Goal: Information Seeking & Learning: Learn about a topic

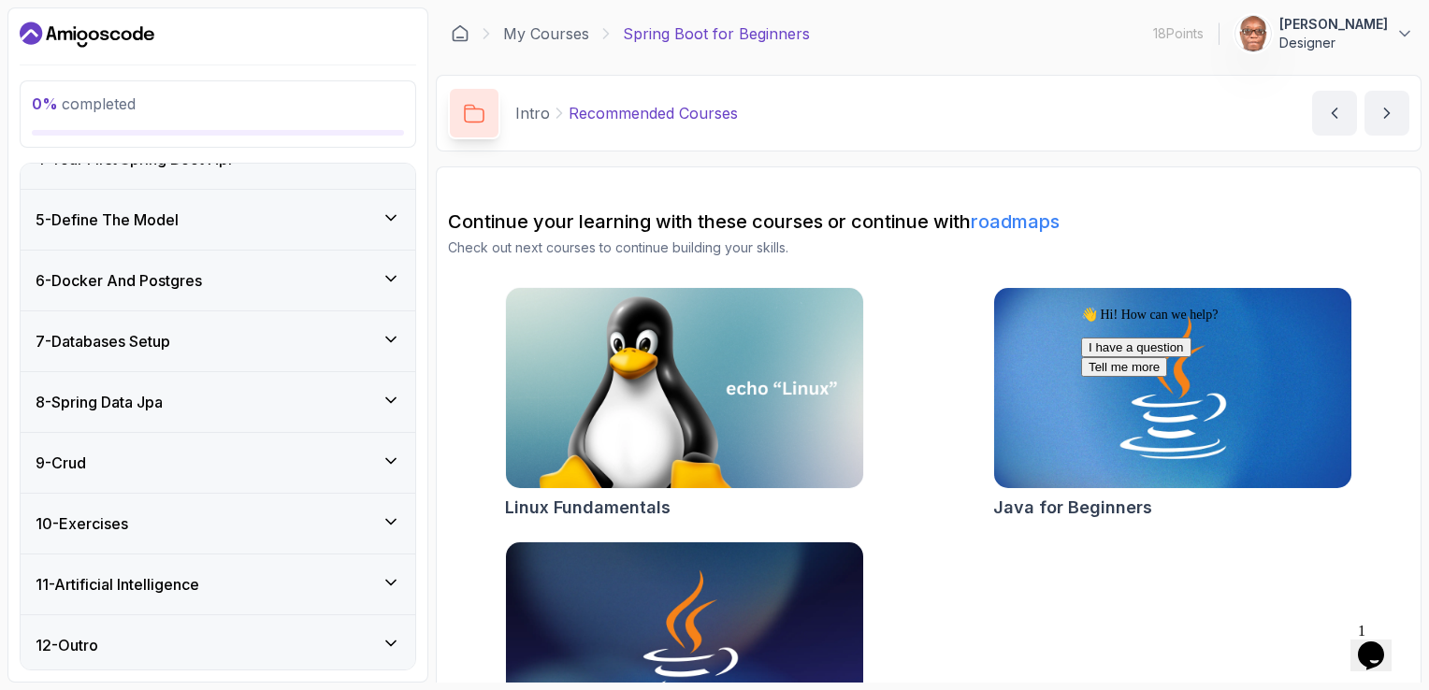
scroll to position [375, 0]
click at [80, 455] on h3 "9 - Crud" at bounding box center [61, 462] width 51 height 22
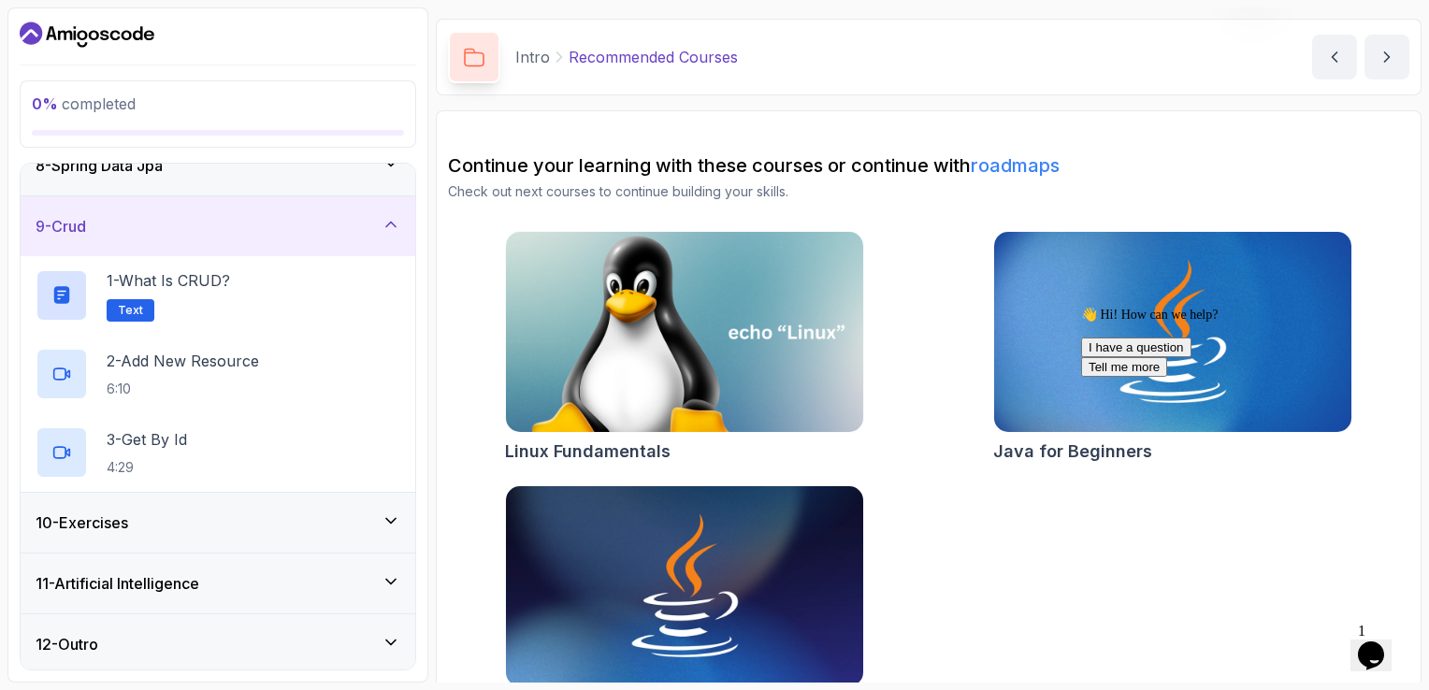
scroll to position [108, 0]
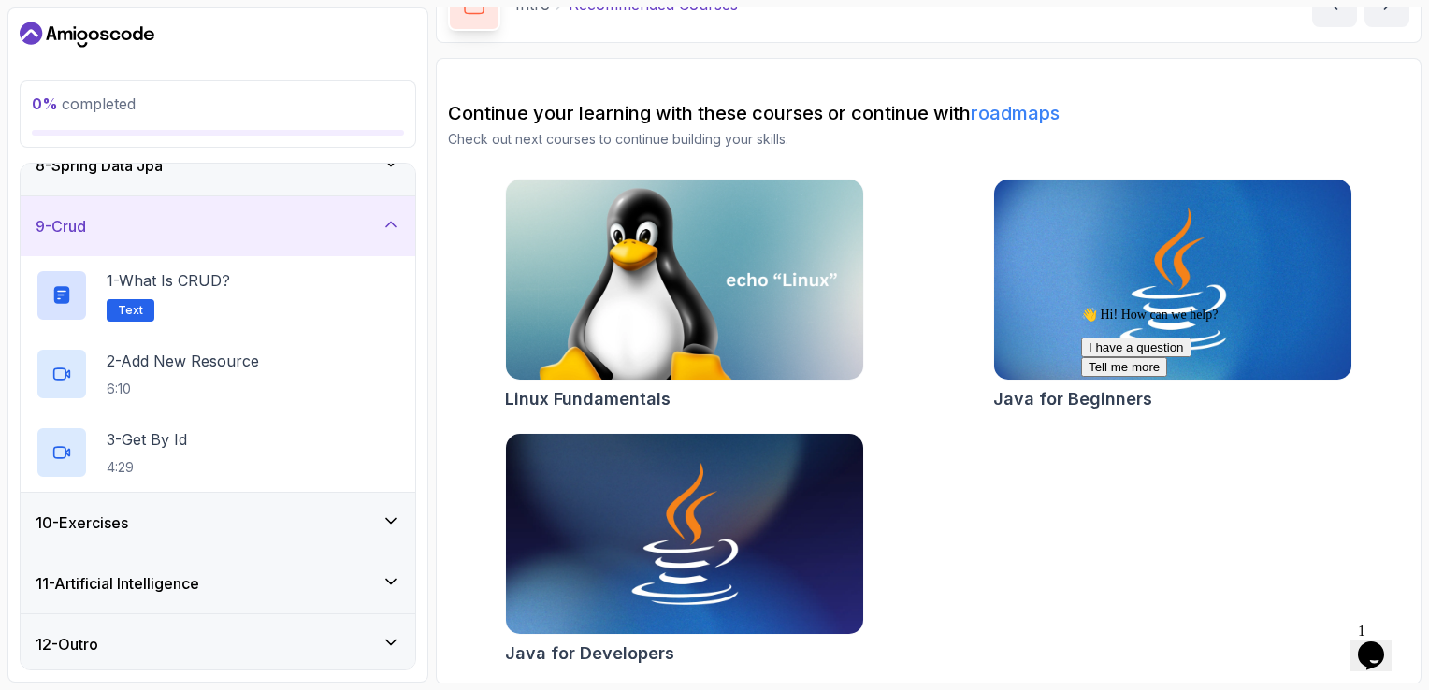
click at [1081, 307] on icon "Chat attention grabber" at bounding box center [1081, 307] width 0 height 0
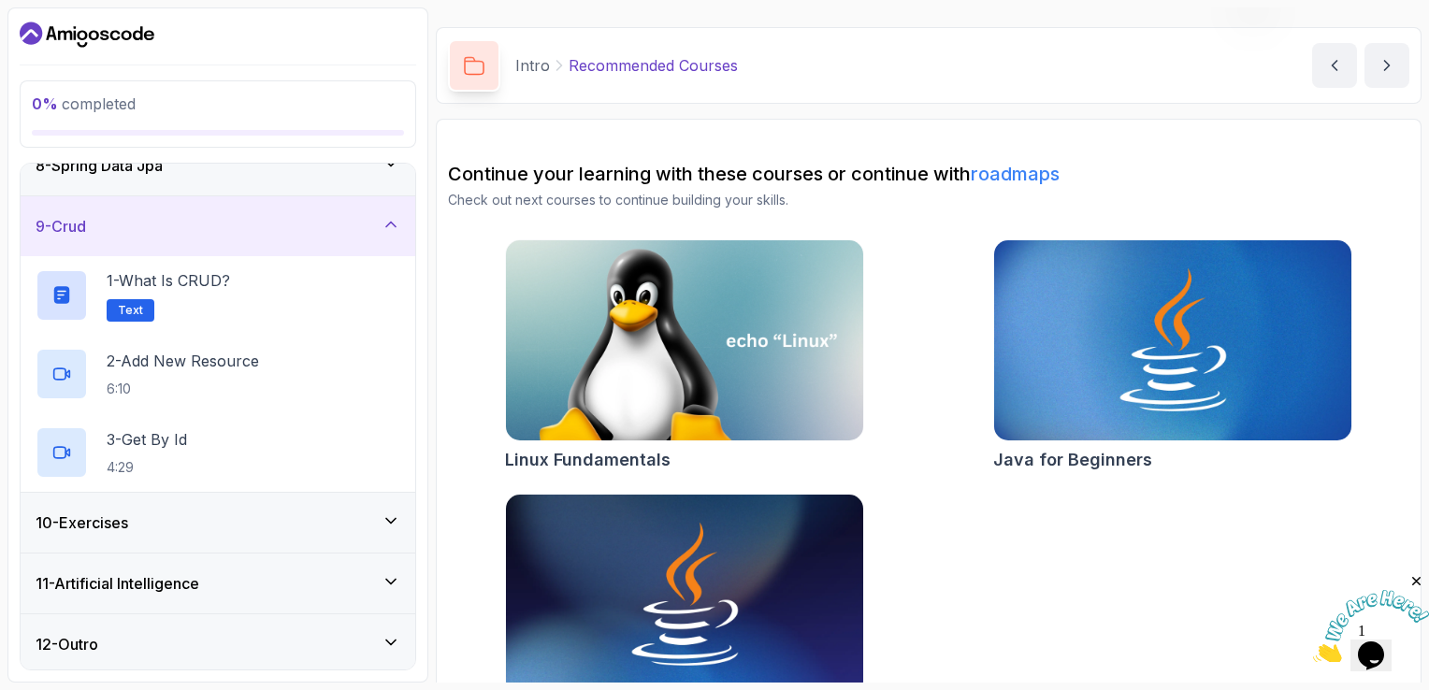
scroll to position [94, 0]
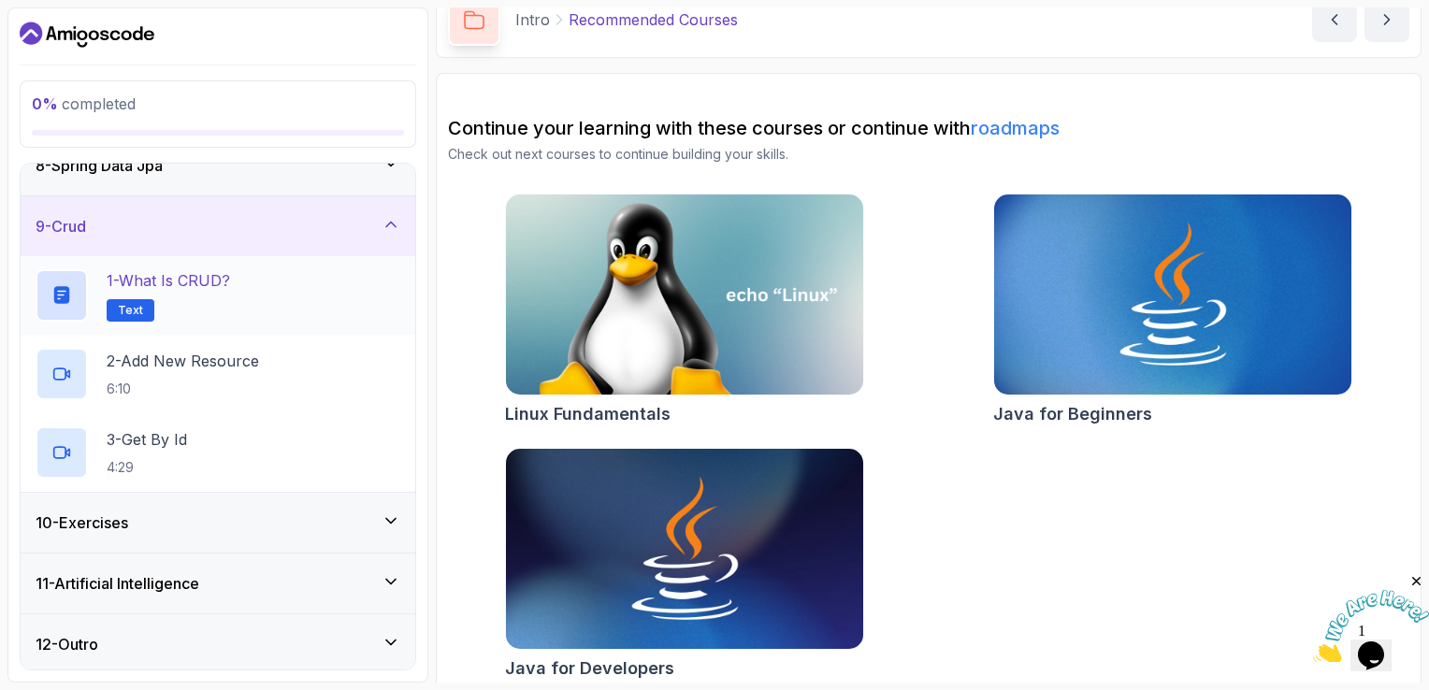
click at [187, 281] on p "1 - What is CRUD?" at bounding box center [168, 280] width 123 height 22
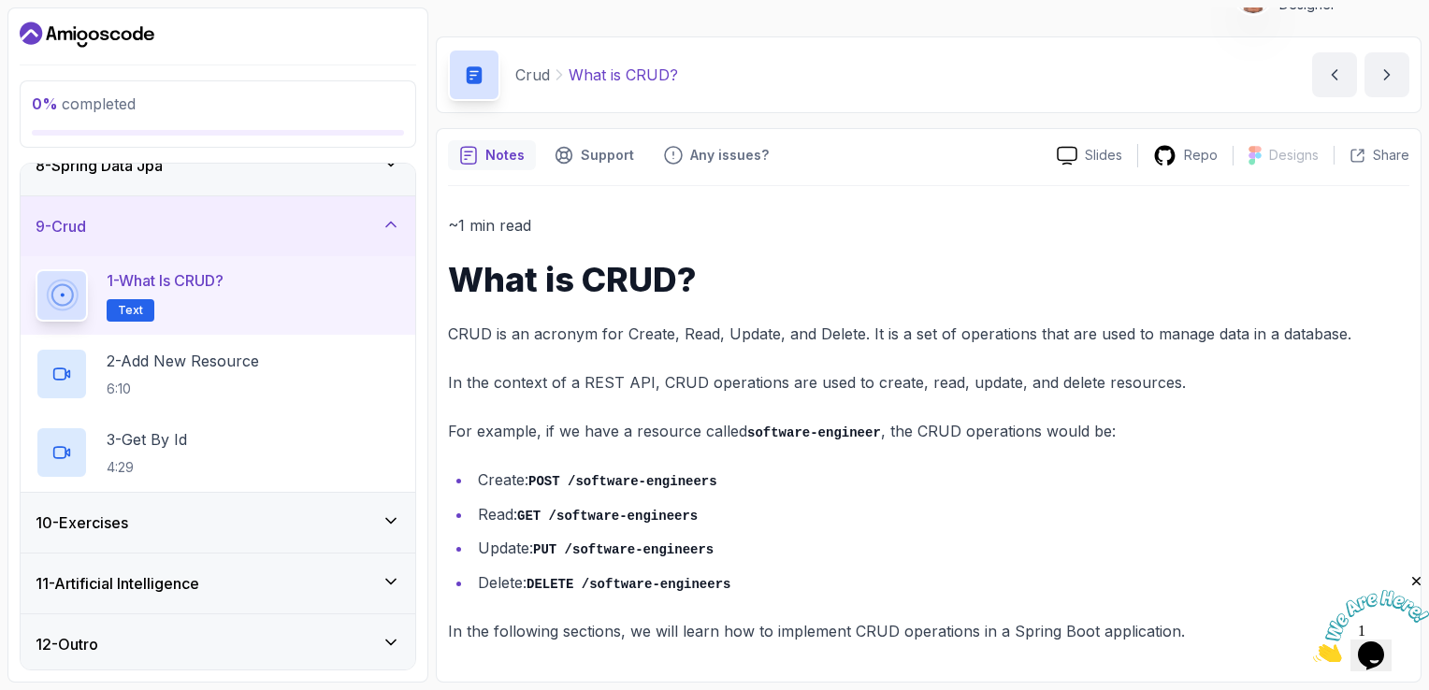
scroll to position [35, 0]
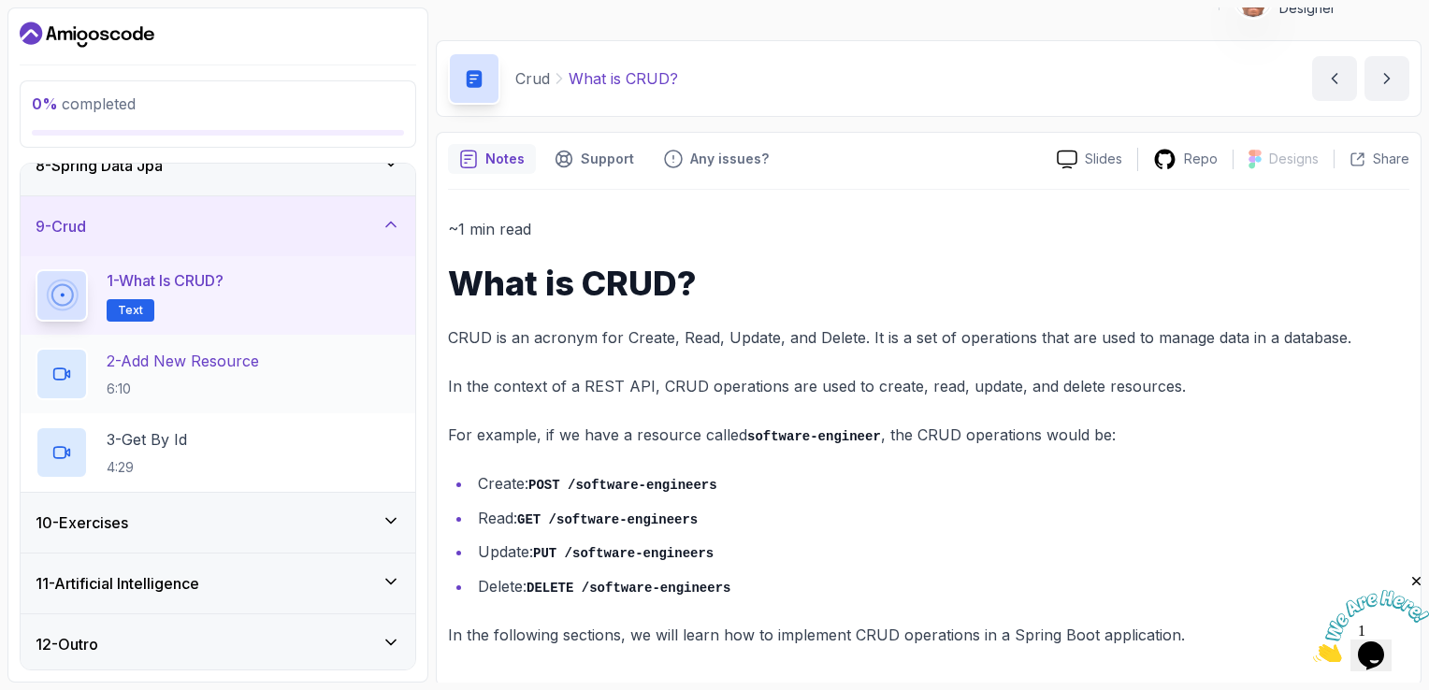
click at [171, 365] on p "2 - Add New Resource" at bounding box center [183, 361] width 152 height 22
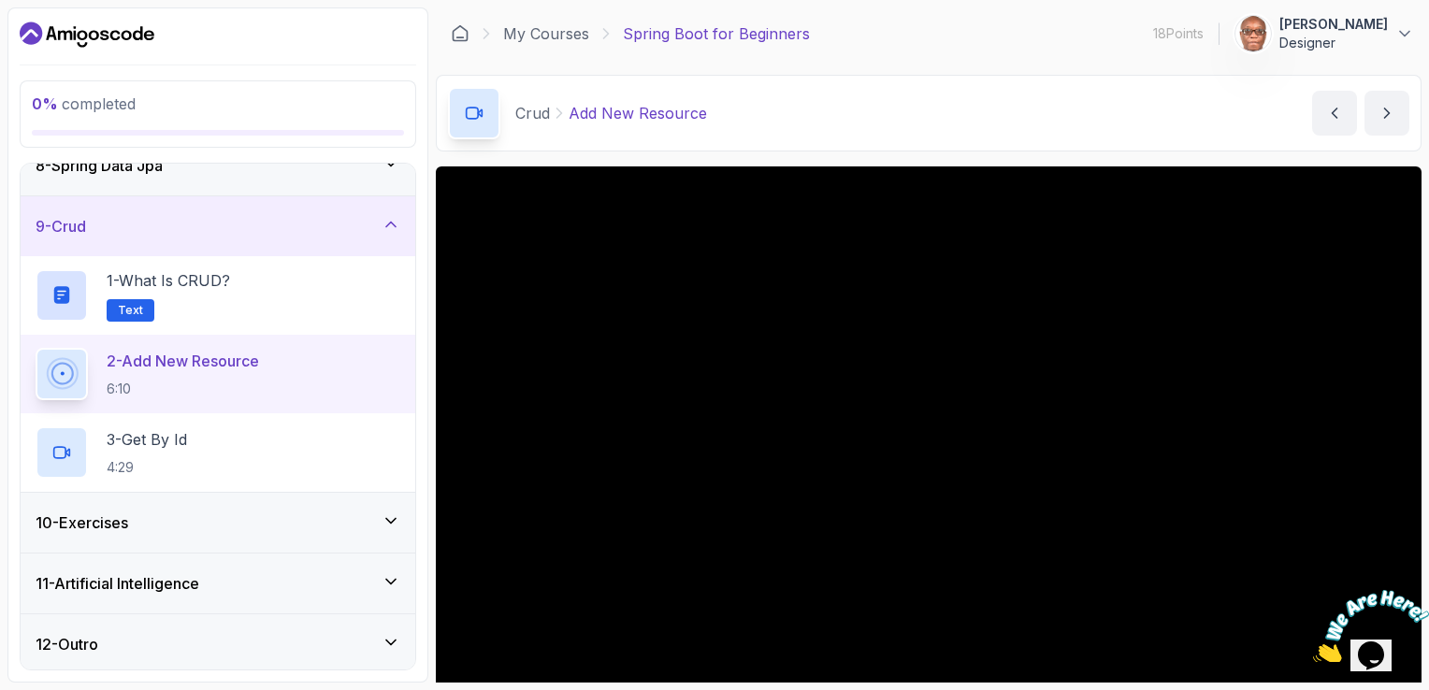
scroll to position [166, 0]
